Goal: Transaction & Acquisition: Obtain resource

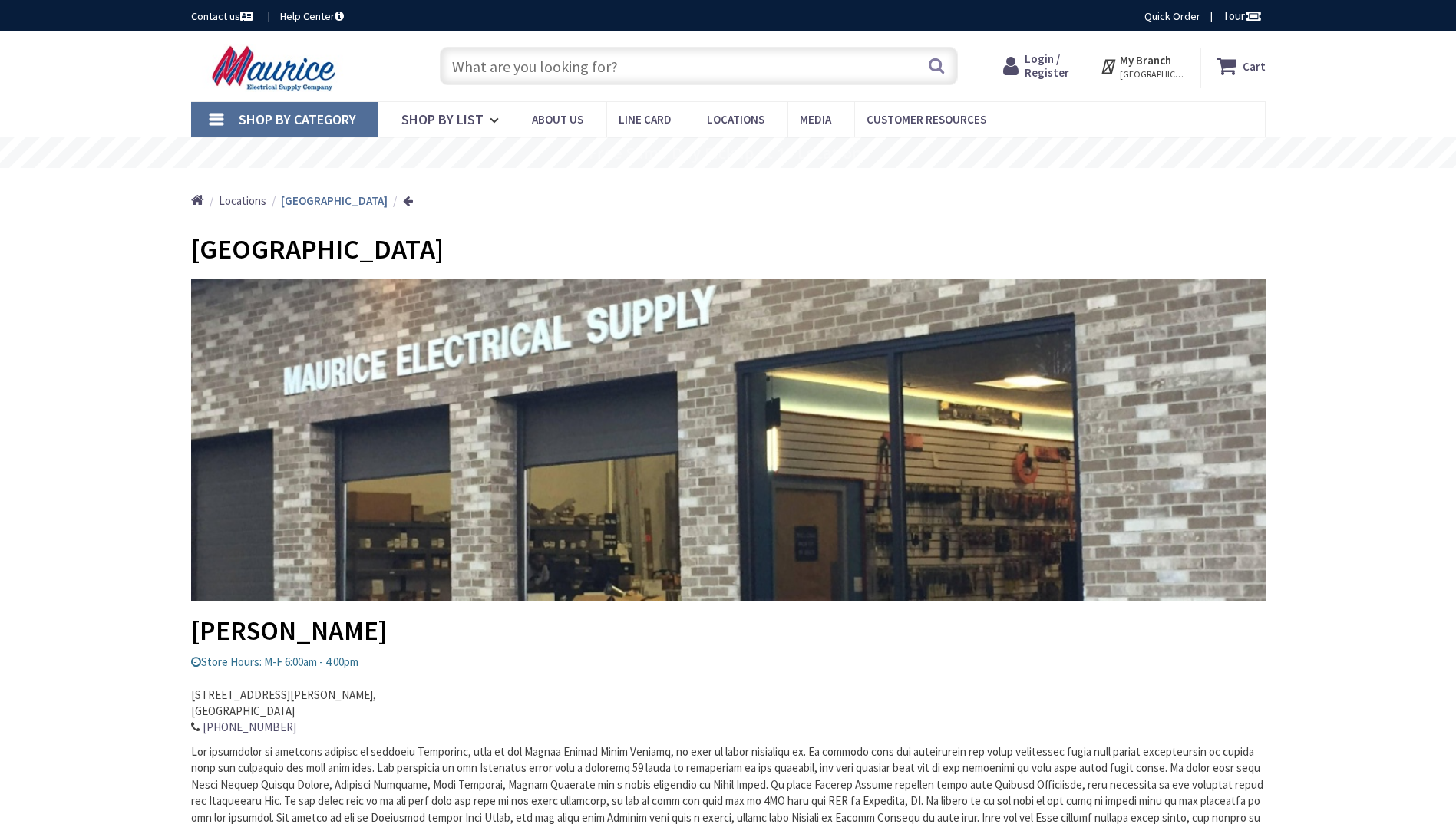
click at [655, 65] on input "text" at bounding box center [699, 66] width 518 height 39
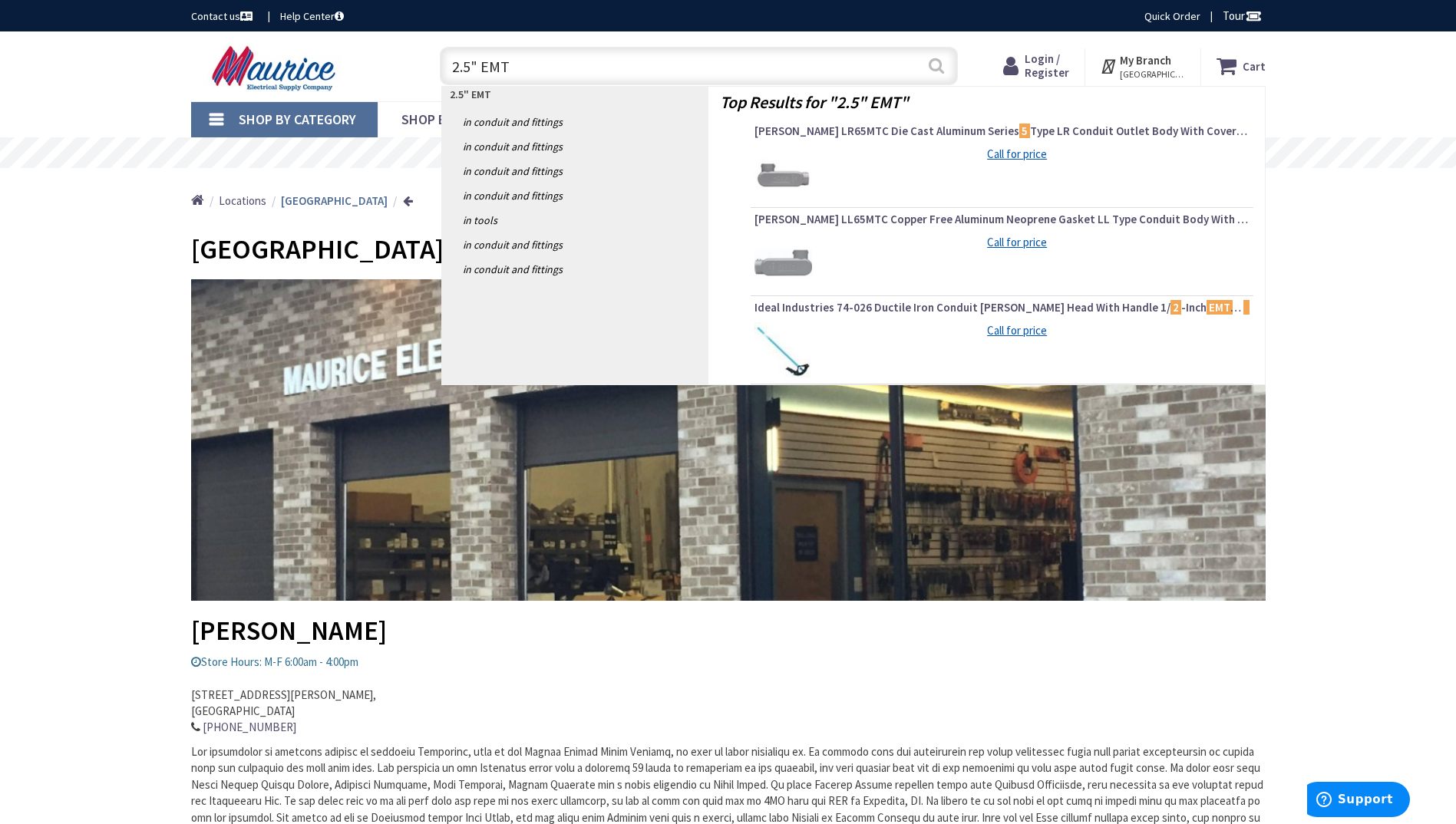
type input "2.5" EMT"
click at [934, 66] on button "Search" at bounding box center [936, 66] width 20 height 35
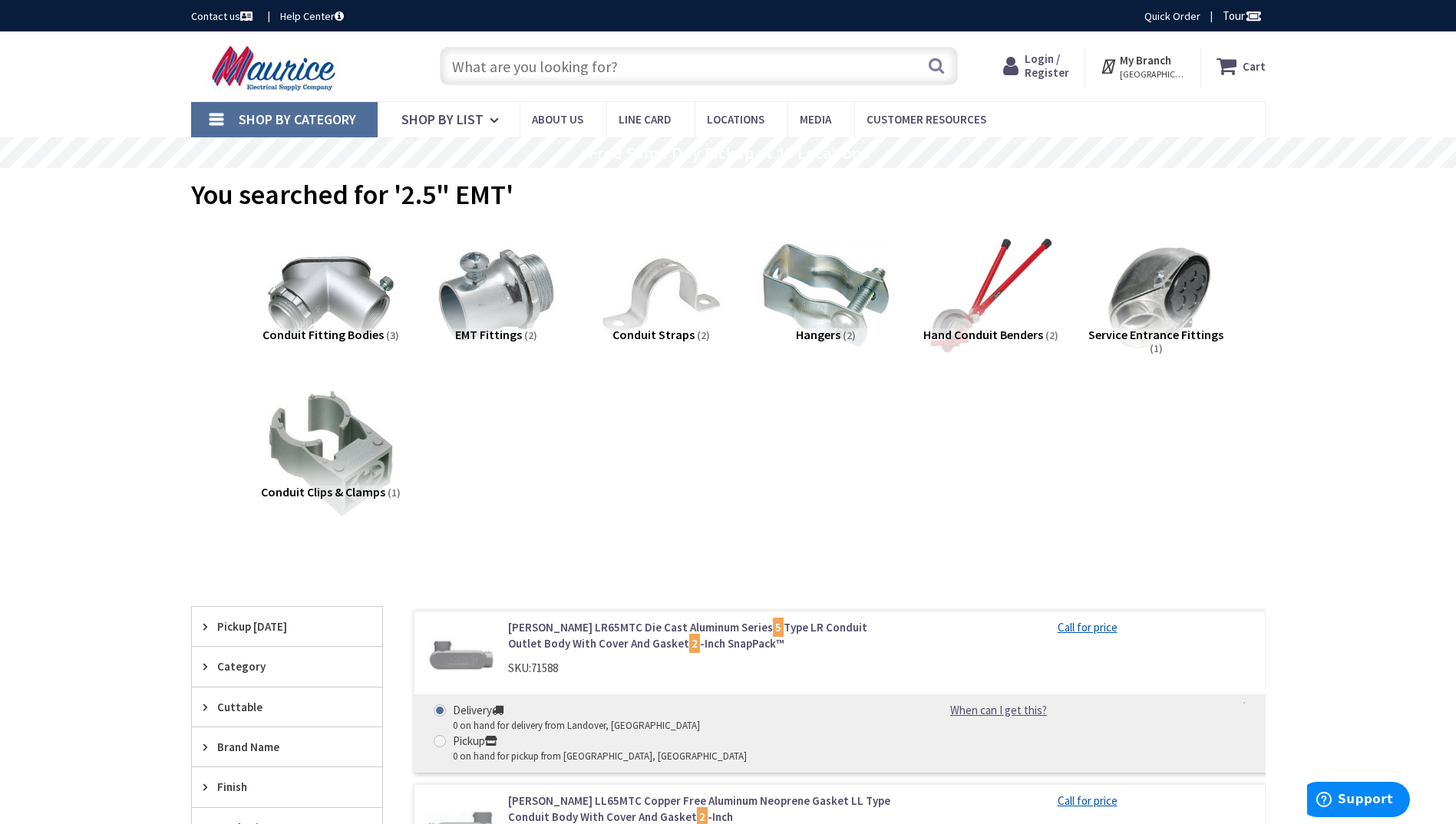
click at [641, 65] on input "text" at bounding box center [699, 66] width 518 height 39
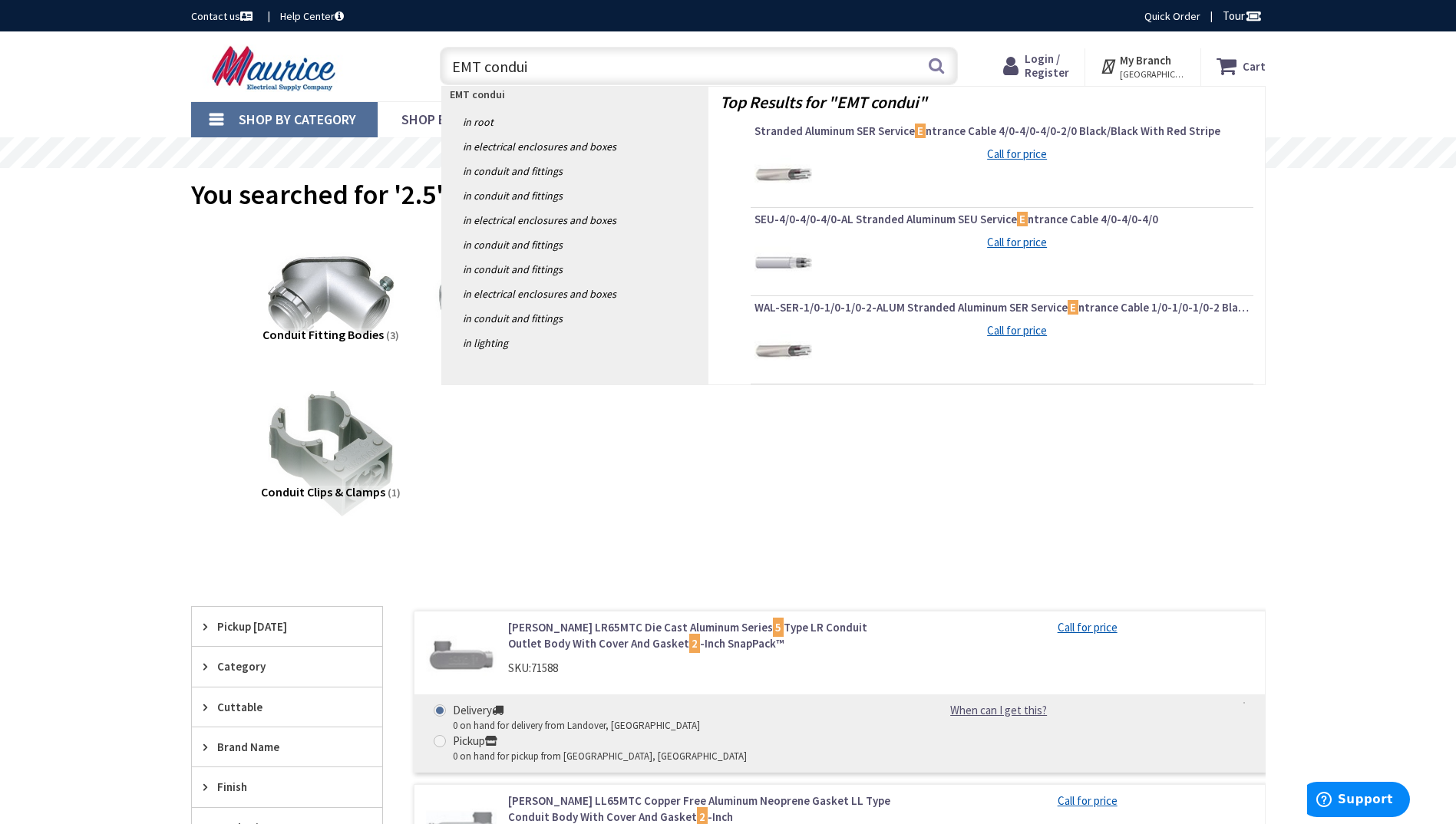
type input "EMT conduit"
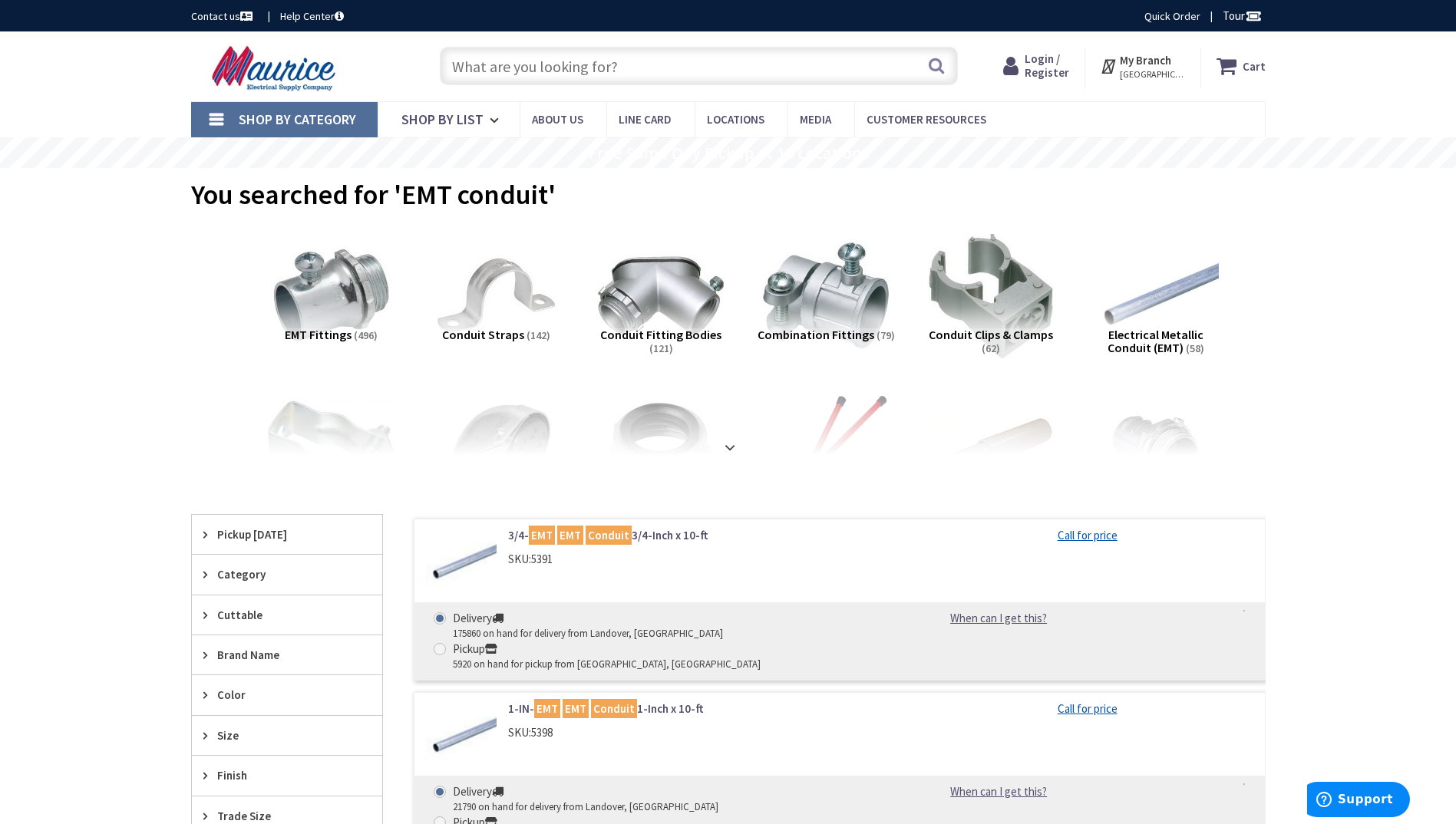
click at [1140, 337] on span "Electrical Metallic Conduit (EMT)" at bounding box center [1155, 342] width 96 height 29
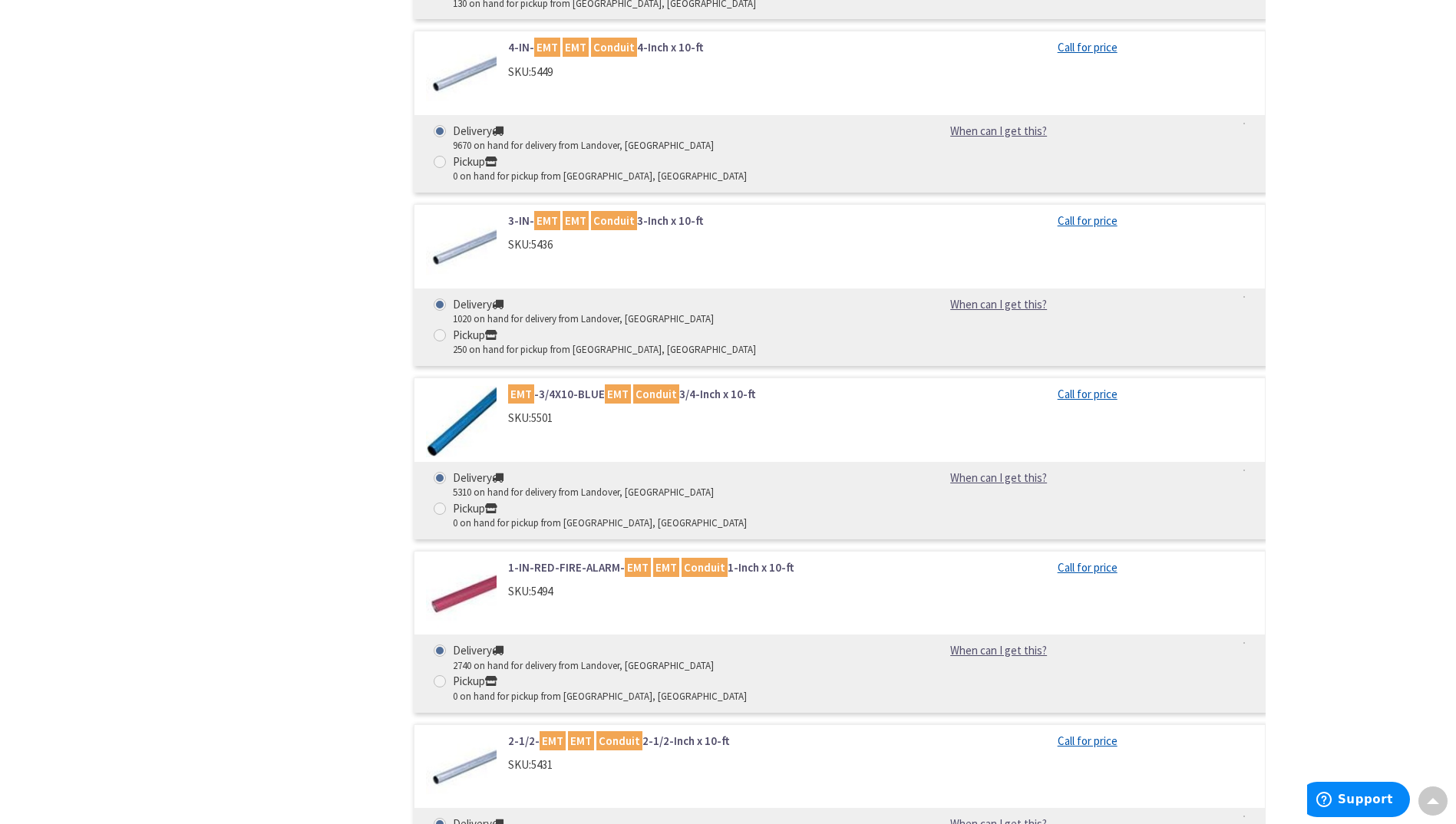
scroll to position [1638, 0]
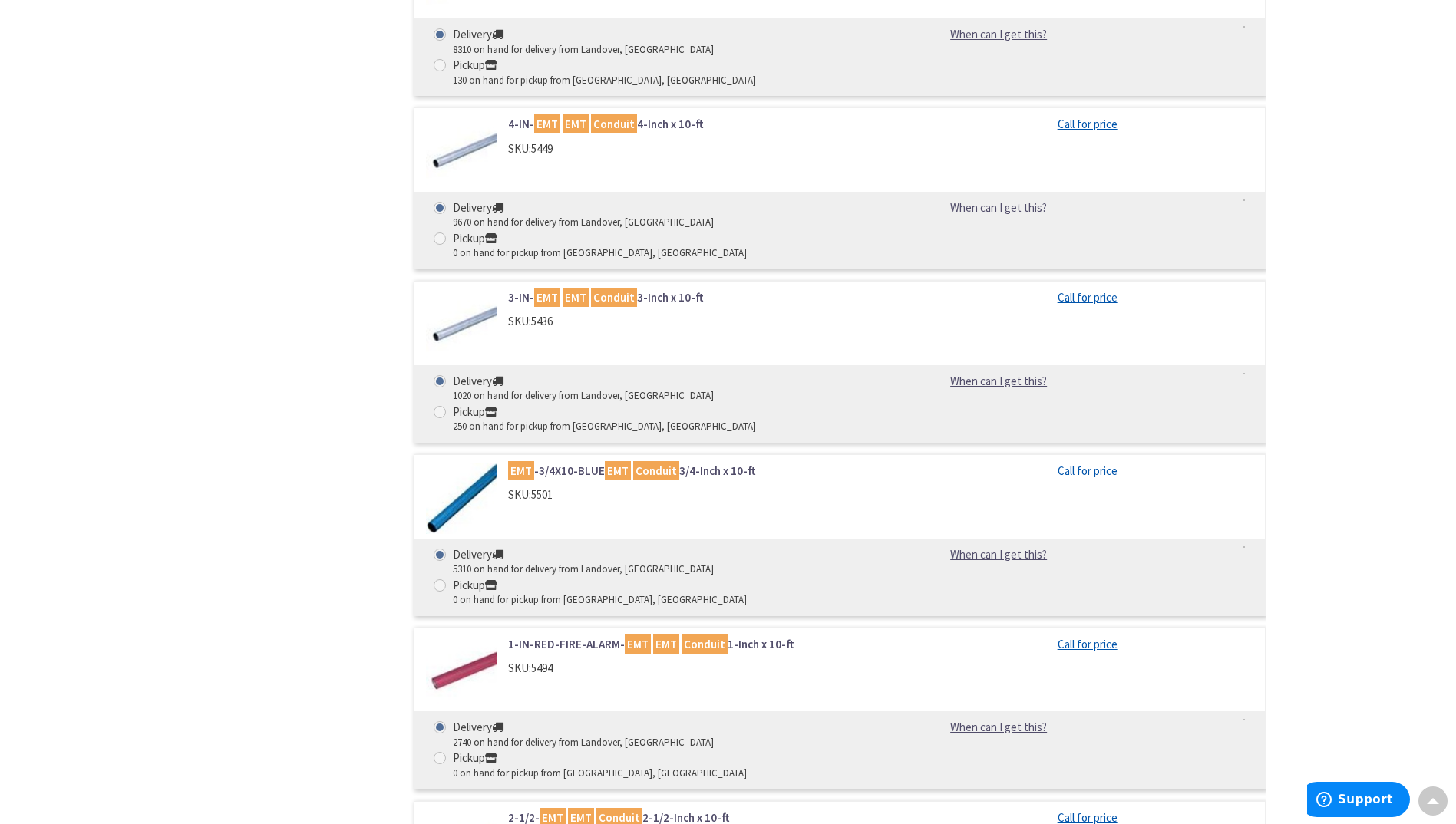
click at [1075, 809] on link "Call for price" at bounding box center [1087, 818] width 60 height 17
click at [575, 808] on mark "EMT" at bounding box center [581, 818] width 26 height 19
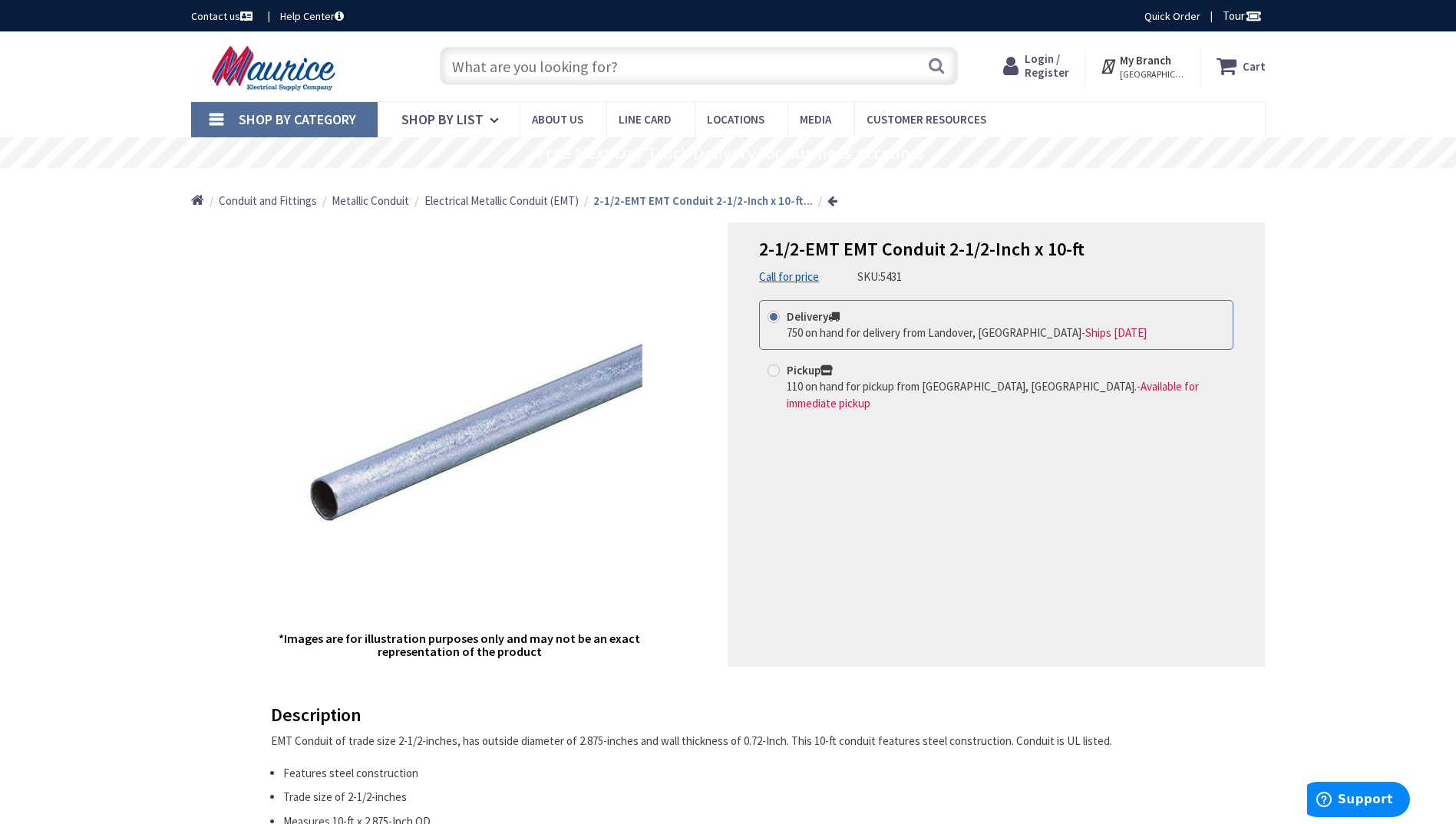
click at [1144, 66] on strong "My Branch" at bounding box center [1146, 61] width 51 height 15
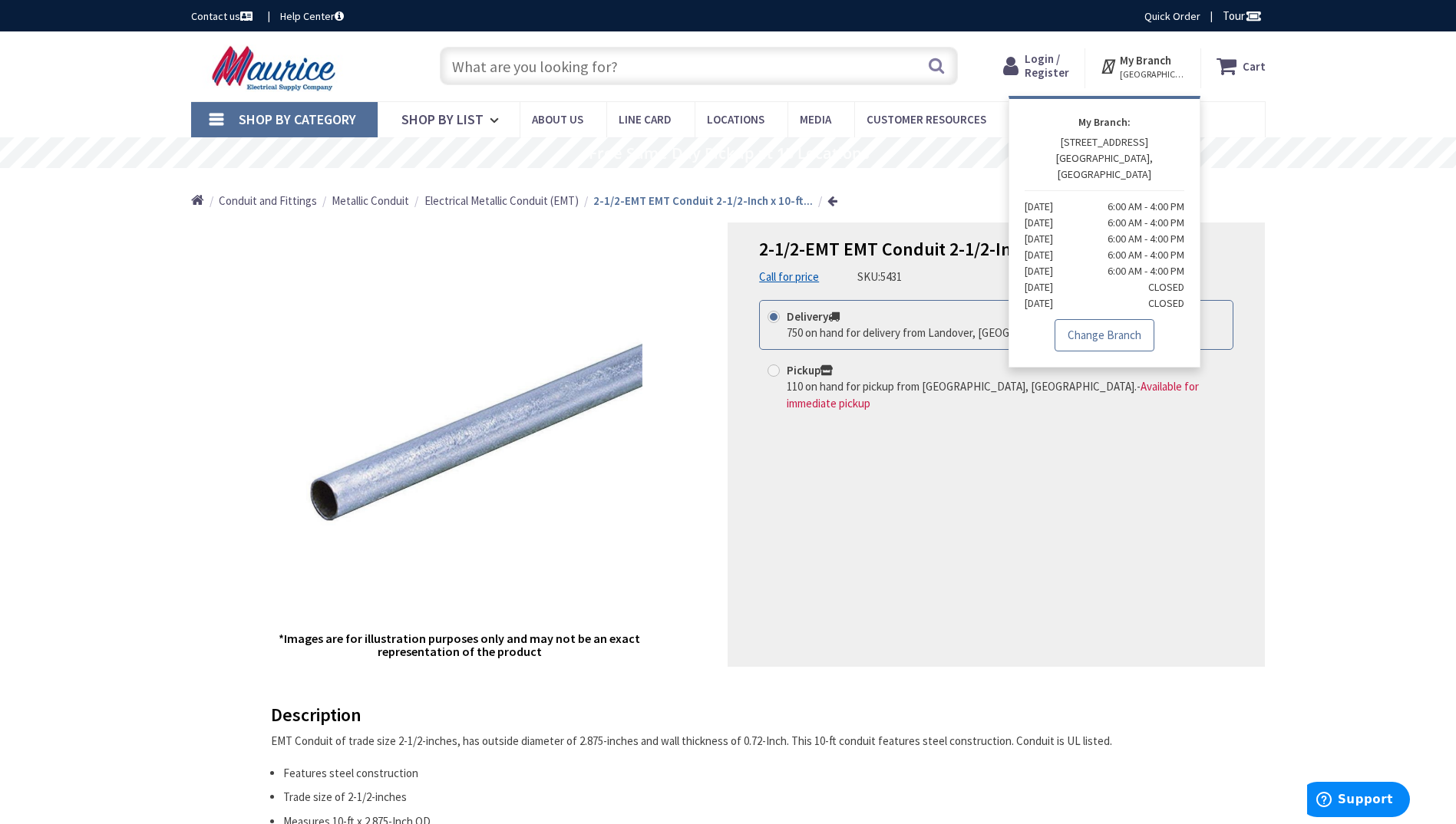
click at [1119, 320] on link "Change Branch" at bounding box center [1104, 335] width 100 height 32
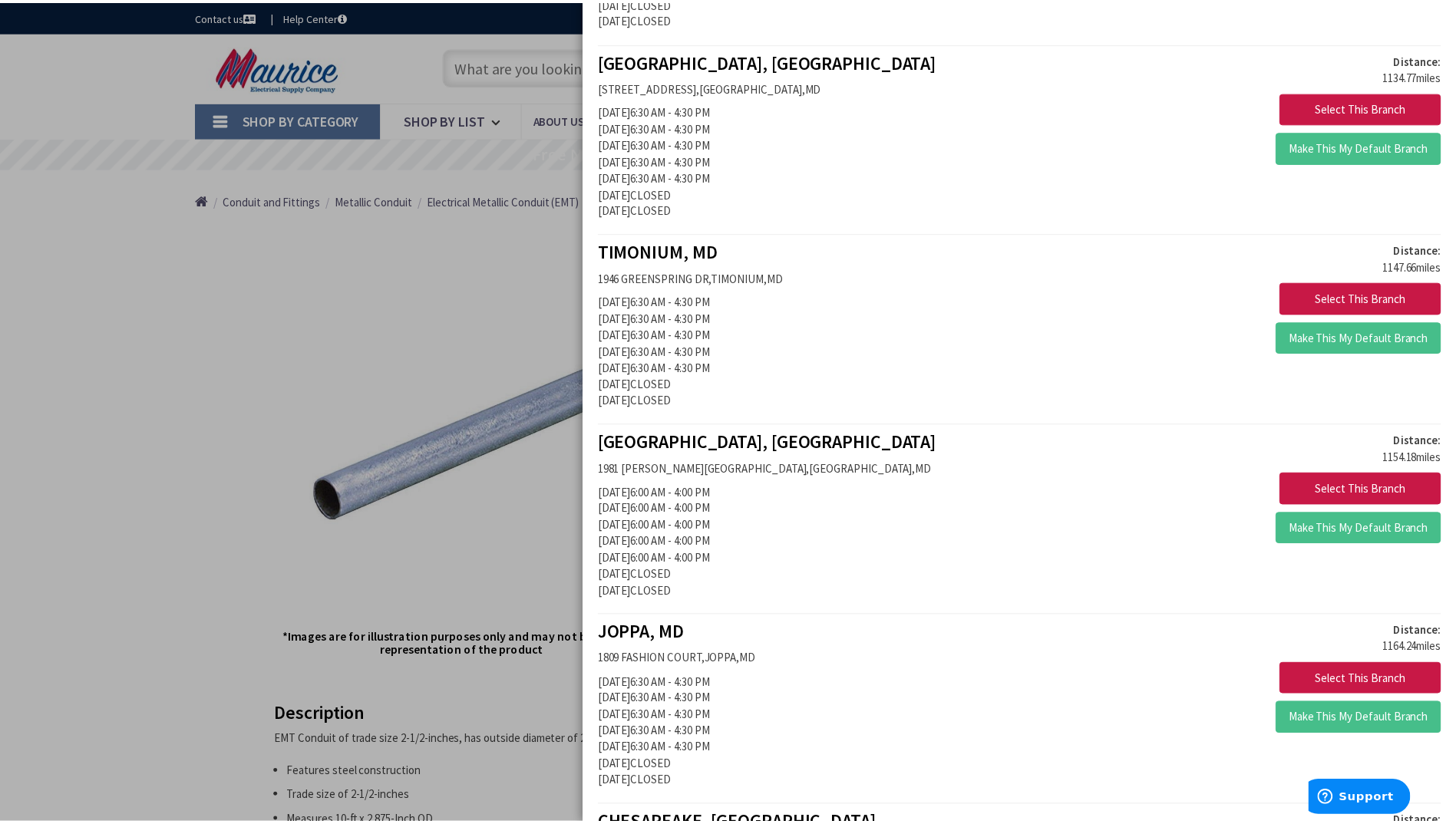
scroll to position [2072, 0]
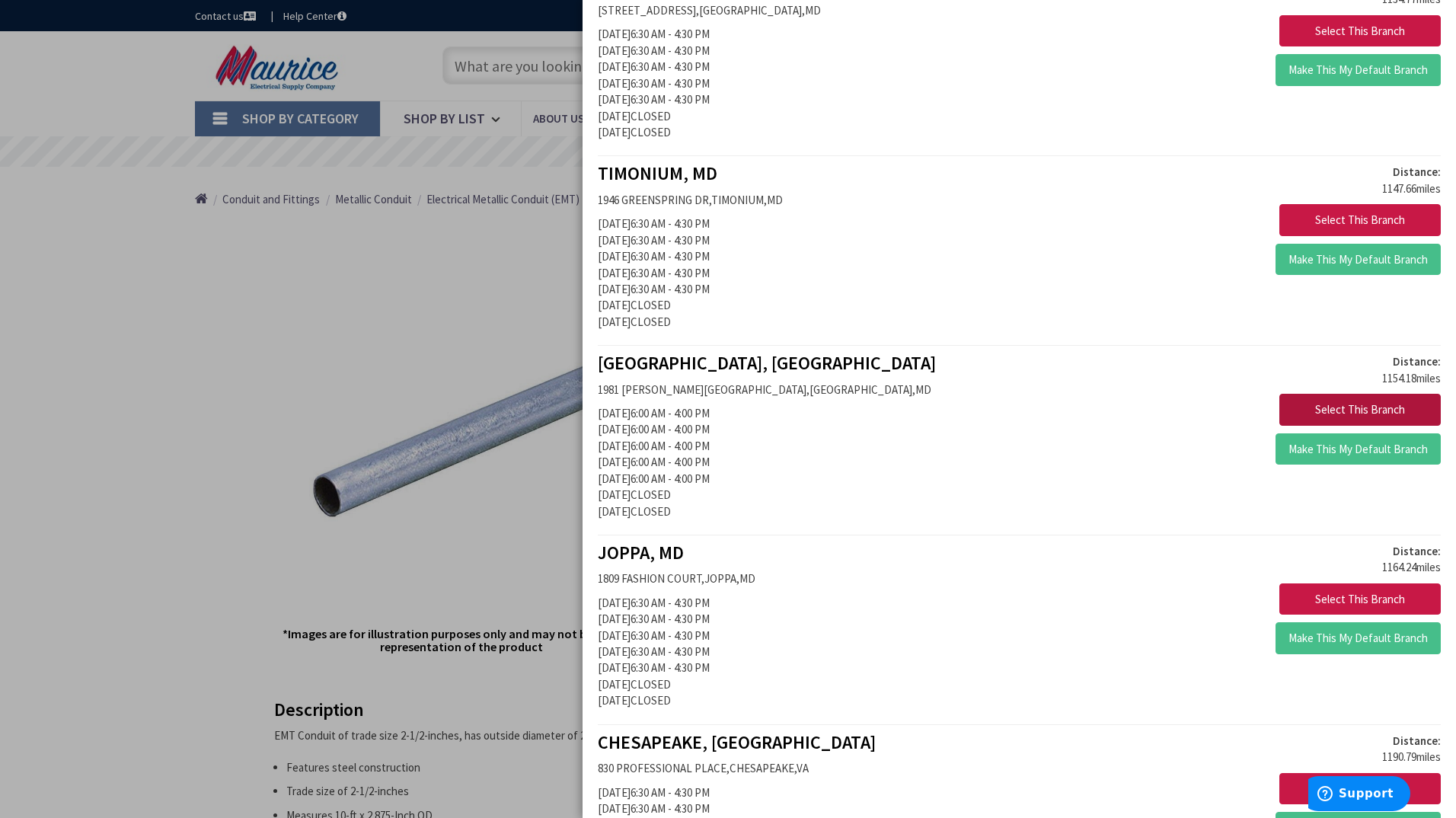
click at [1330, 411] on button "Select This Branch" at bounding box center [1359, 409] width 161 height 32
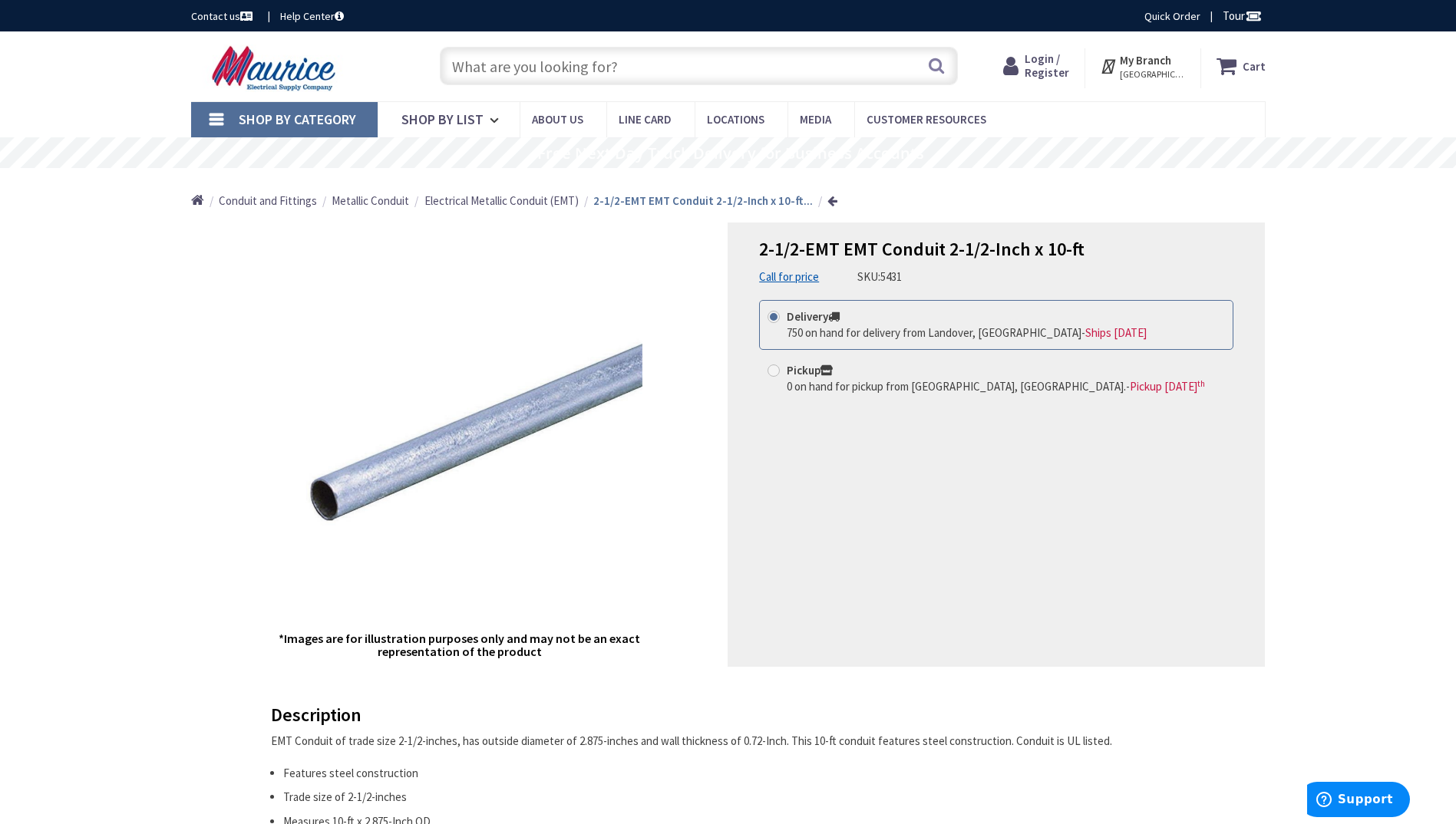
click at [232, 15] on link "Contact us" at bounding box center [223, 16] width 64 height 16
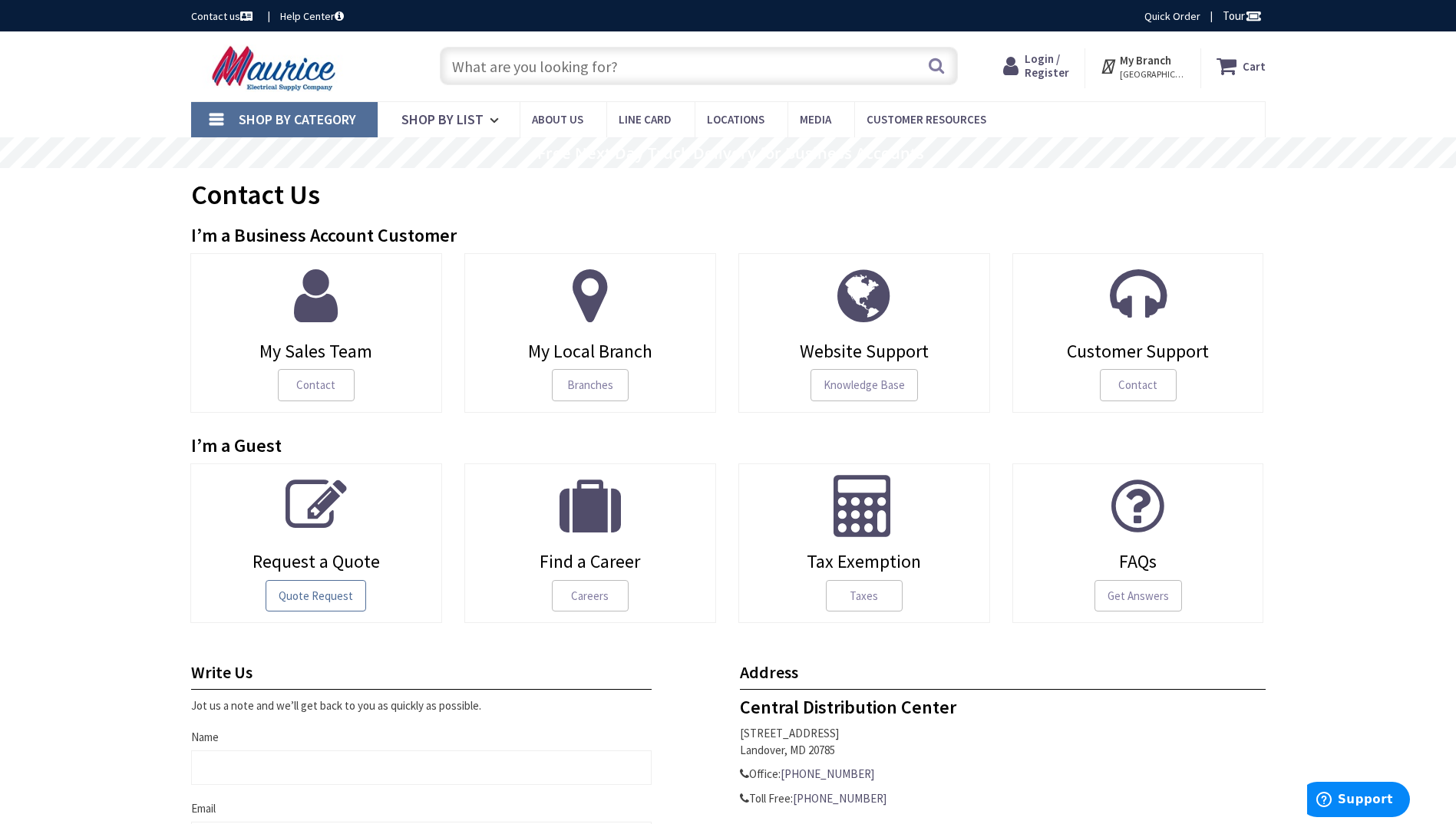
click at [302, 594] on span "Quote Request" at bounding box center [315, 596] width 100 height 32
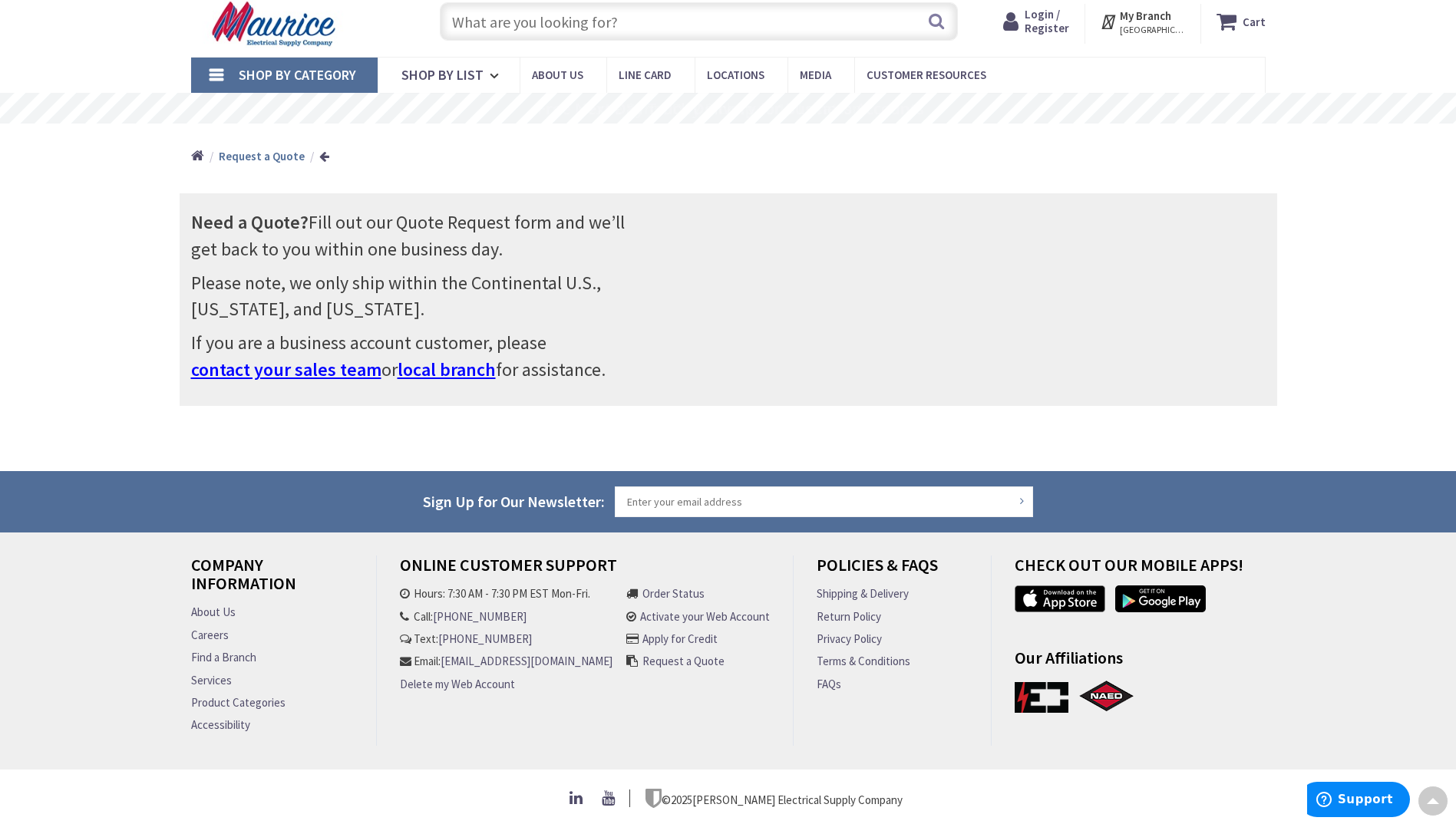
scroll to position [51, 0]
